Goal: Use online tool/utility: Utilize a website feature to perform a specific function

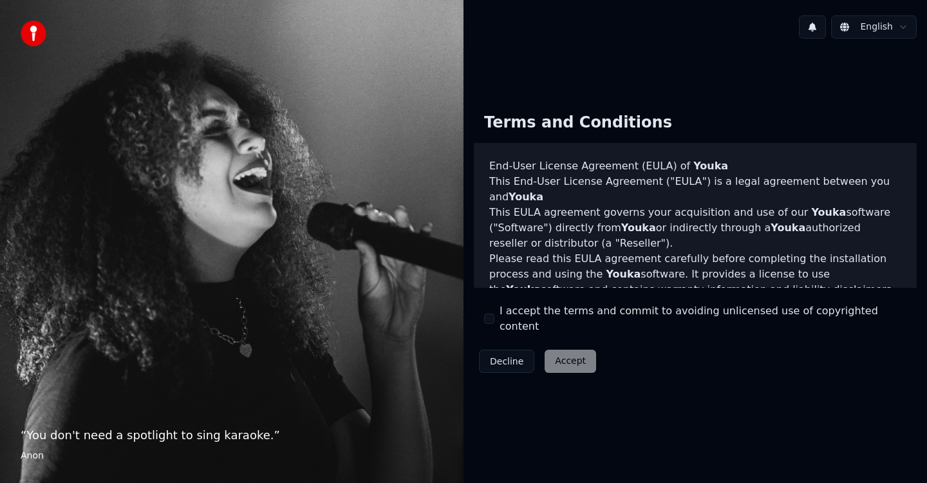
click at [490, 324] on div "I accept the terms and commit to avoiding unlicensed use of copyrighted content" at bounding box center [695, 318] width 422 height 31
click at [490, 319] on button "I accept the terms and commit to avoiding unlicensed use of copyrighted content" at bounding box center [489, 318] width 10 height 10
click at [566, 360] on button "Accept" at bounding box center [569, 360] width 51 height 23
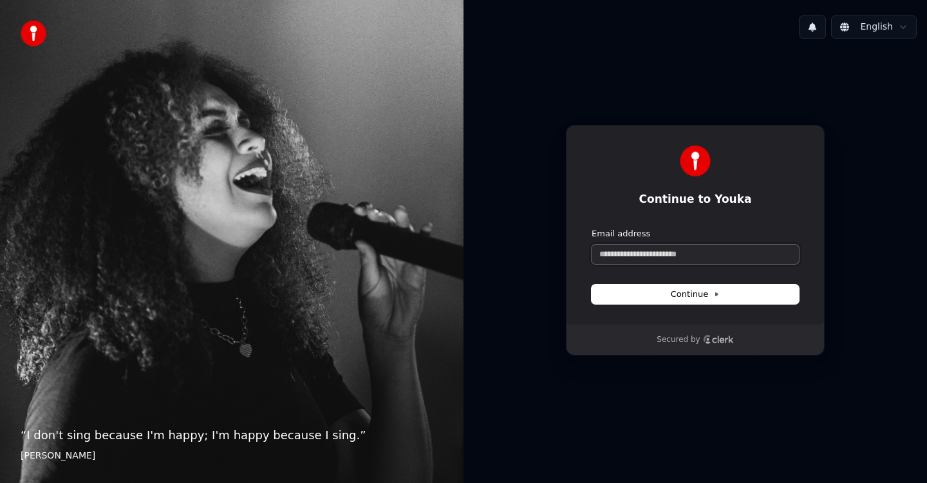
click at [603, 249] on input "Email address" at bounding box center [694, 254] width 207 height 19
type input "*"
click at [591, 228] on button "submit" at bounding box center [591, 228] width 0 height 0
type input "**********"
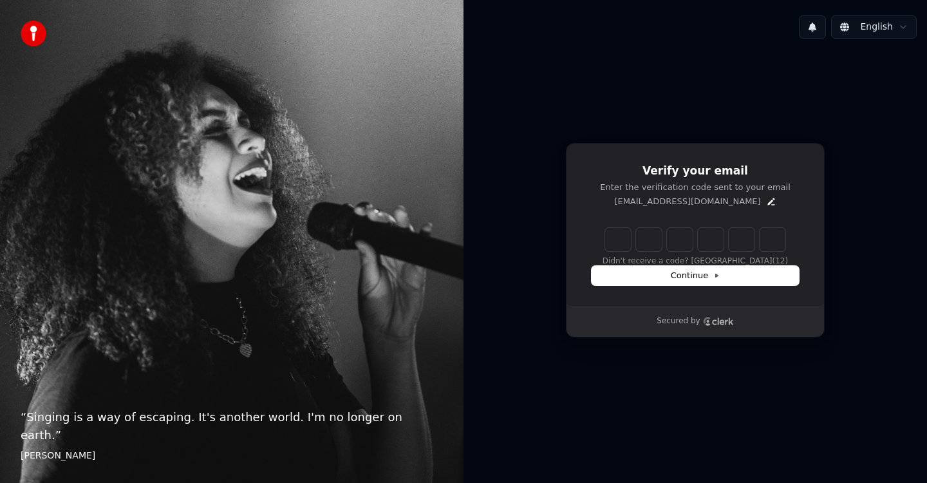
click at [619, 240] on input "Enter verification code" at bounding box center [695, 239] width 180 height 23
type input "******"
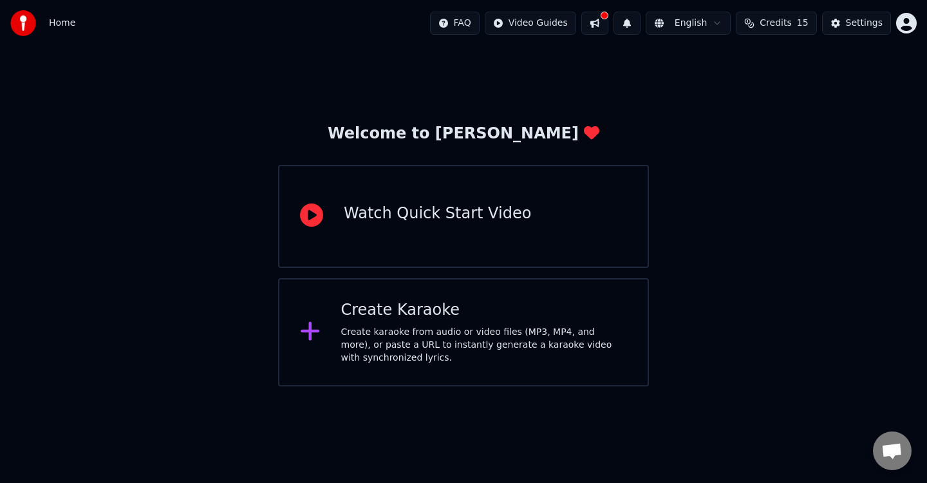
click at [378, 319] on div "Create Karaoke" at bounding box center [484, 310] width 286 height 21
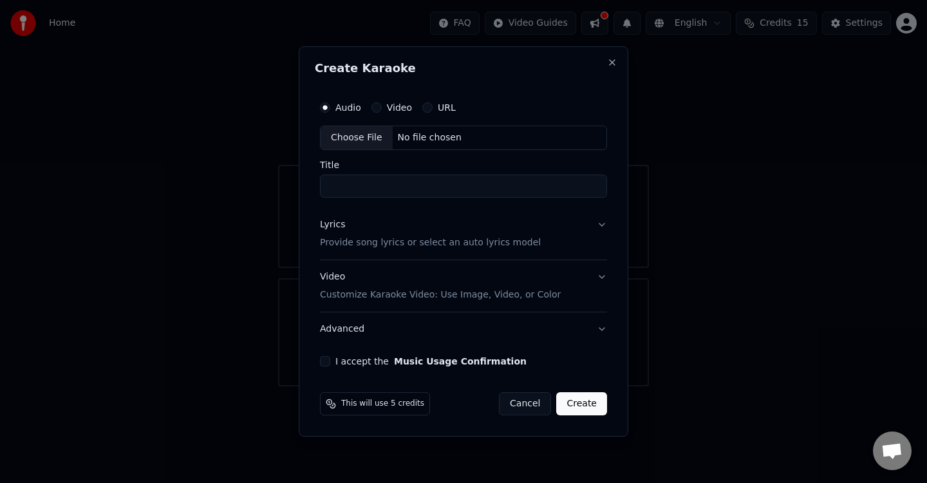
click at [331, 362] on div "I accept the Music Usage Confirmation" at bounding box center [463, 361] width 287 height 10
click at [326, 362] on button "I accept the Music Usage Confirmation" at bounding box center [325, 361] width 10 height 10
click at [497, 409] on div "This will use 5 credits Cancel Create" at bounding box center [463, 403] width 287 height 23
click at [512, 411] on button "Cancel" at bounding box center [525, 403] width 52 height 23
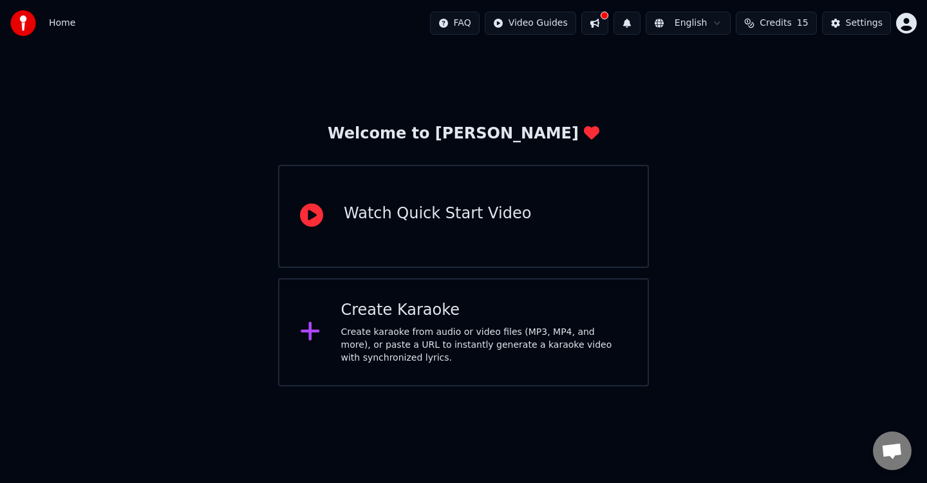
click at [352, 203] on div "Watch Quick Start Video" at bounding box center [437, 213] width 187 height 21
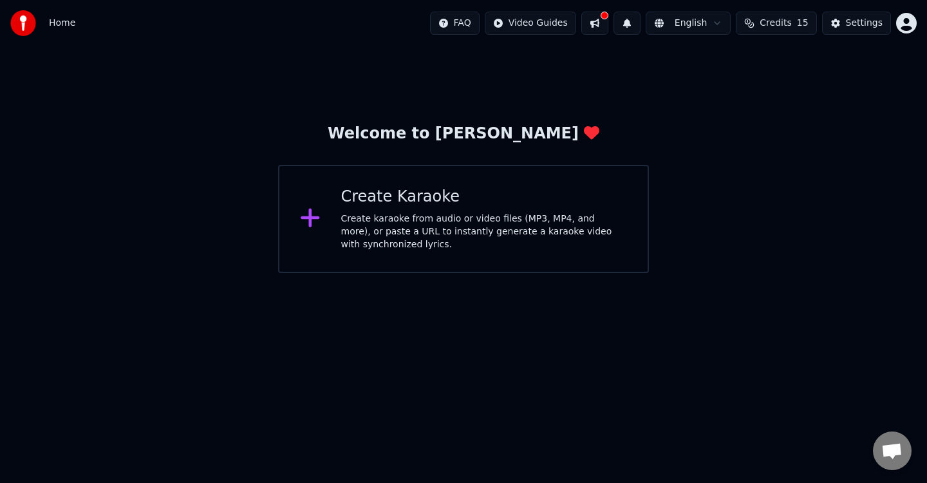
click at [787, 23] on span "Credits" at bounding box center [775, 23] width 32 height 13
click at [776, 120] on button "Refresh" at bounding box center [779, 118] width 66 height 23
click at [529, 84] on div "Welcome to Youka Create Karaoke Create karaoke from audio or video files (MP3, …" at bounding box center [463, 159] width 927 height 227
click at [568, 228] on div "Create karaoke from audio or video files (MP3, MP4, and more), or paste a URL t…" at bounding box center [484, 231] width 286 height 39
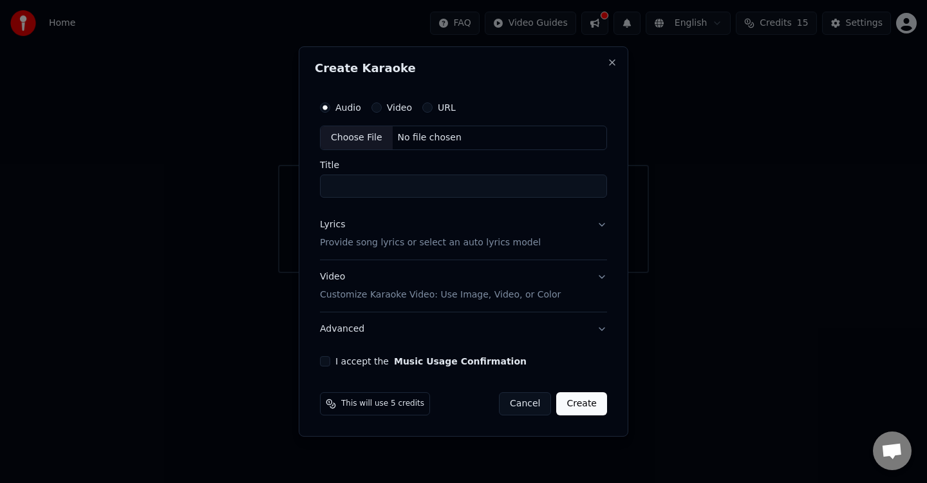
click at [385, 113] on div "Audio Video URL" at bounding box center [463, 108] width 287 height 26
click at [380, 110] on div "Video" at bounding box center [391, 107] width 41 height 10
click at [375, 107] on button "Video" at bounding box center [376, 107] width 10 height 10
click at [429, 107] on button "URL" at bounding box center [427, 107] width 10 height 10
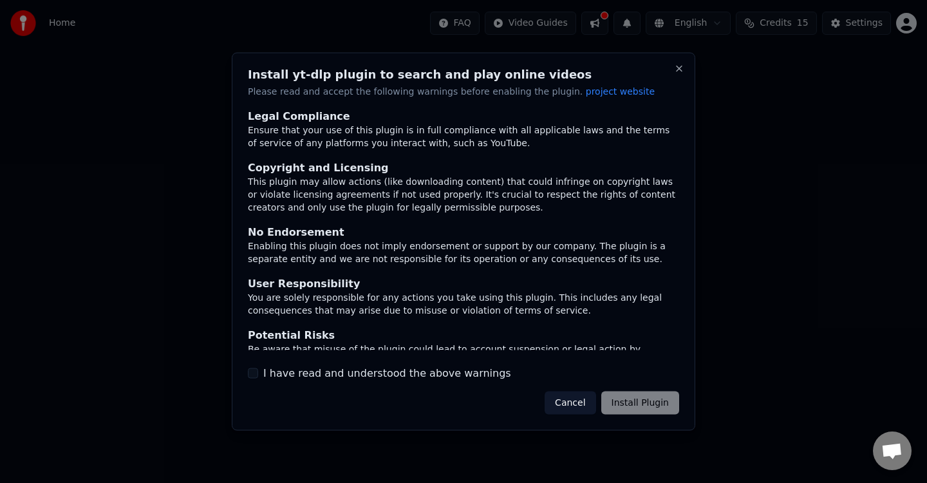
click at [633, 407] on div "Cancel Install Plugin" at bounding box center [611, 402] width 134 height 23
click at [250, 374] on button "I have read and understood the above warnings" at bounding box center [253, 372] width 10 height 10
click at [651, 396] on button "Install Plugin" at bounding box center [640, 402] width 78 height 23
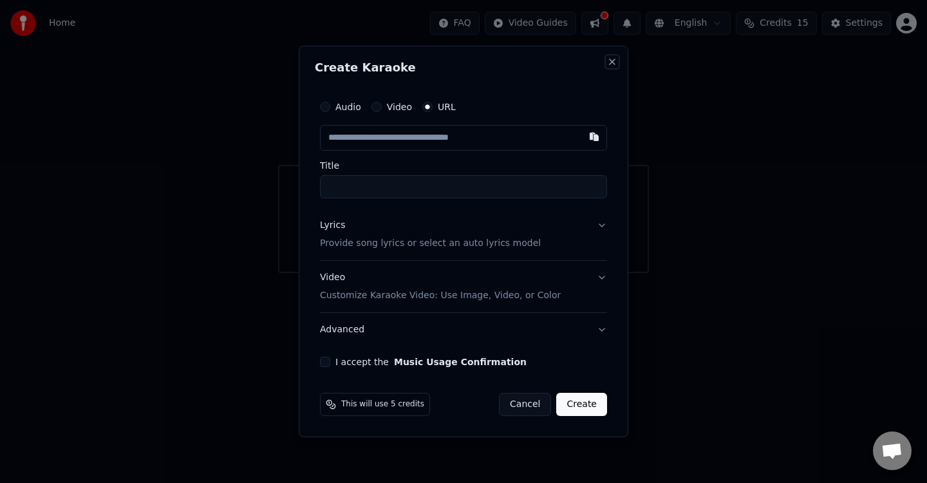
click at [612, 64] on button "Close" at bounding box center [612, 62] width 10 height 10
